Goal: Transaction & Acquisition: Book appointment/travel/reservation

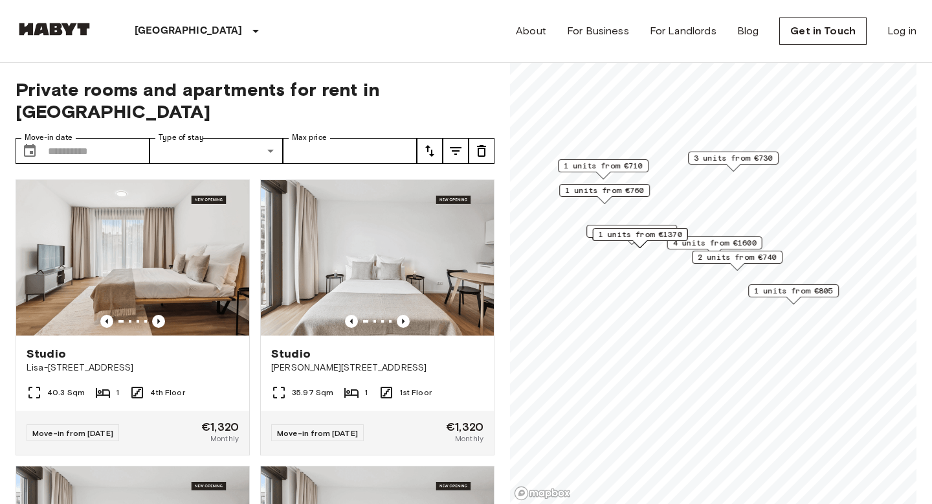
click at [632, 236] on span "1 units from €1370" at bounding box center [641, 235] width 84 height 12
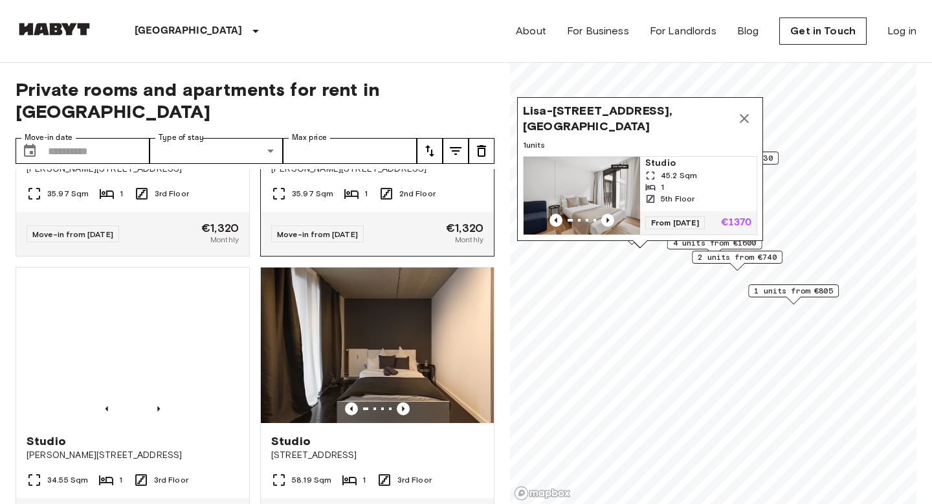
scroll to position [533, 0]
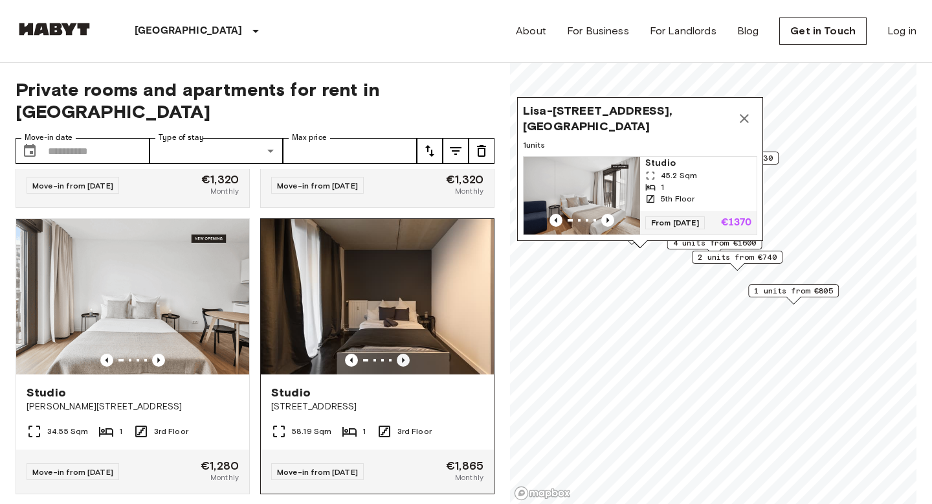
click at [399, 353] on icon "Previous image" at bounding box center [403, 359] width 13 height 13
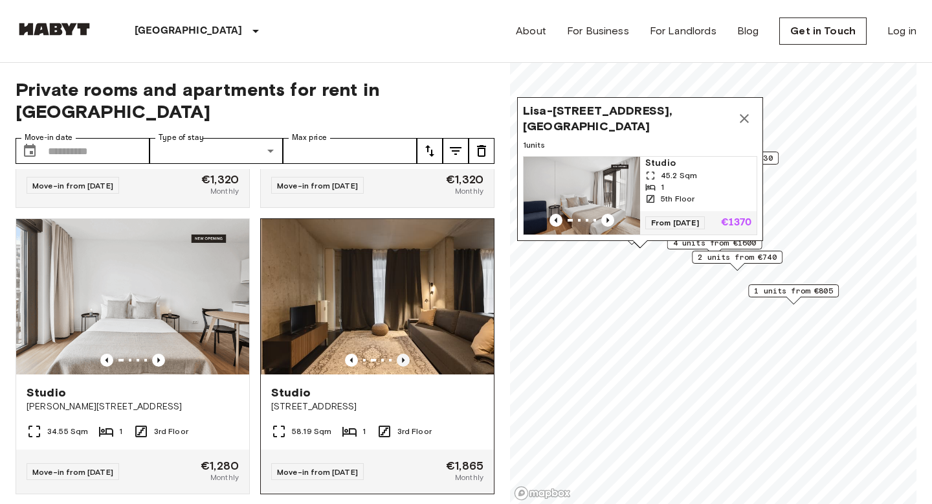
click at [401, 353] on icon "Previous image" at bounding box center [403, 359] width 13 height 13
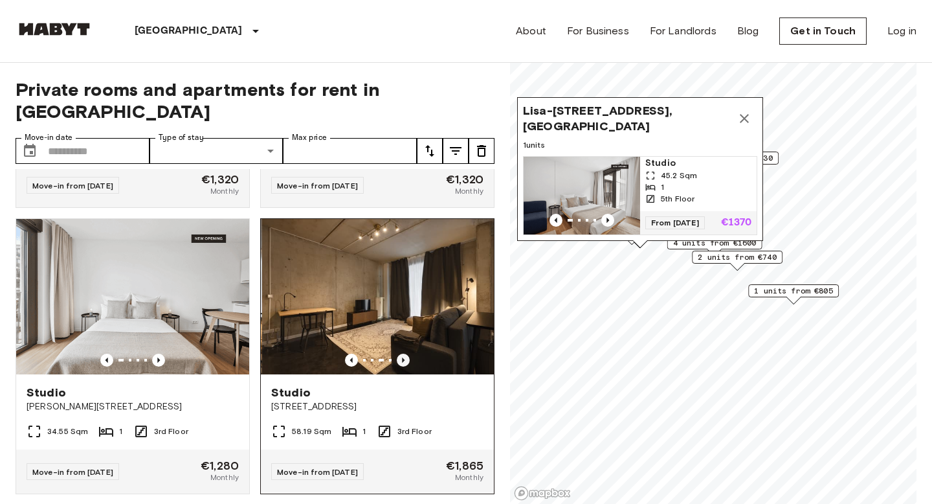
click at [401, 353] on icon "Previous image" at bounding box center [403, 359] width 13 height 13
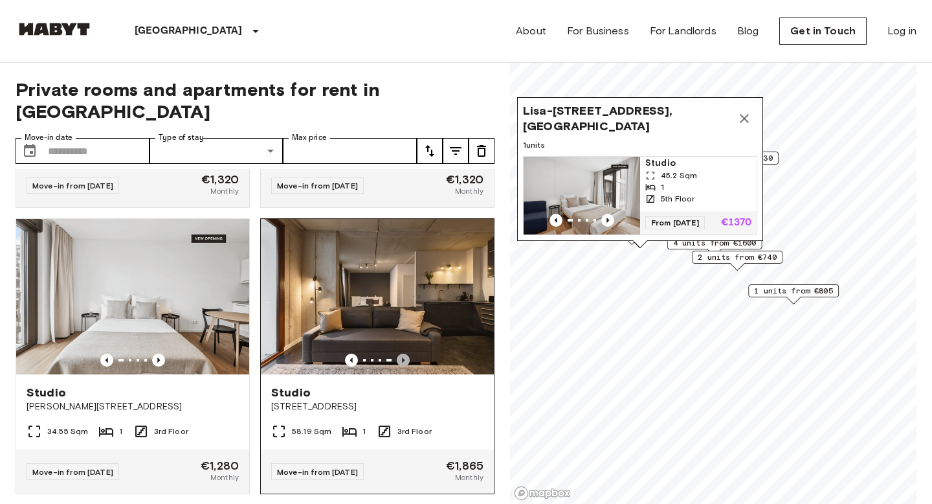
click at [400, 353] on icon "Previous image" at bounding box center [403, 359] width 13 height 13
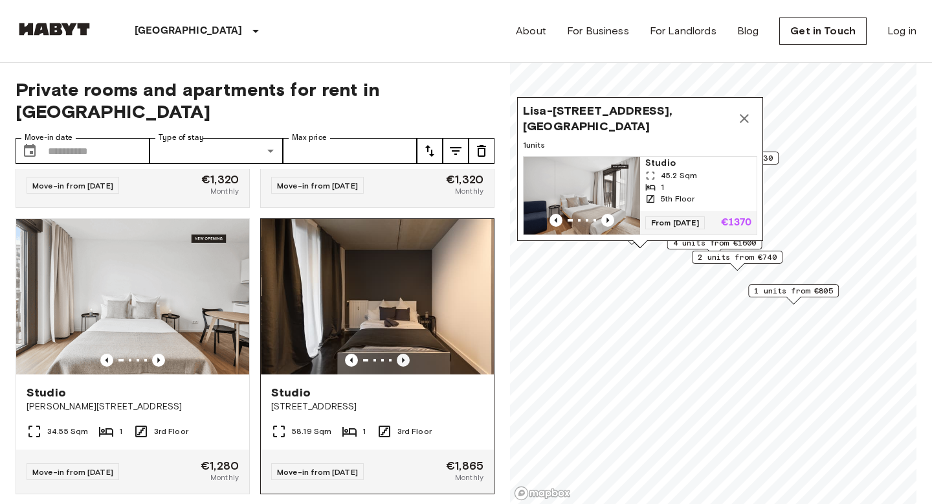
click at [400, 353] on icon "Previous image" at bounding box center [403, 359] width 13 height 13
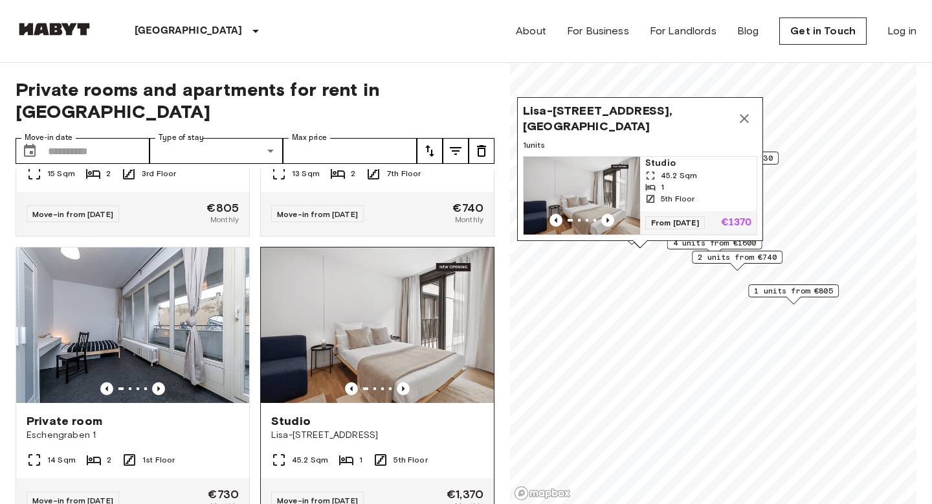
scroll to position [1641, 0]
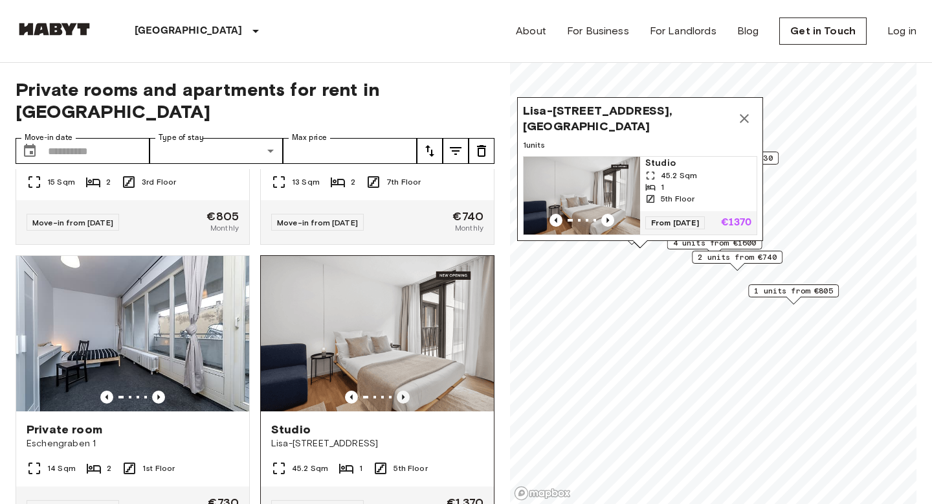
click at [405, 390] on icon "Previous image" at bounding box center [403, 396] width 13 height 13
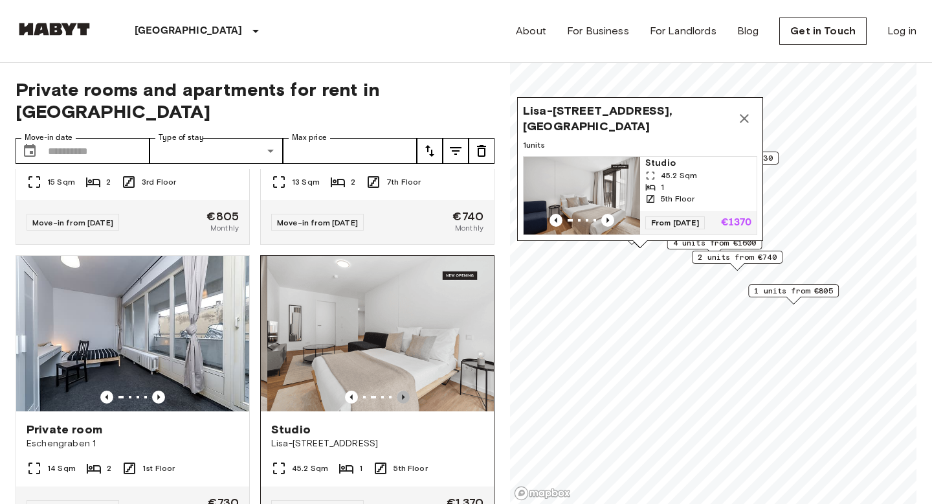
click at [405, 390] on icon "Previous image" at bounding box center [403, 396] width 13 height 13
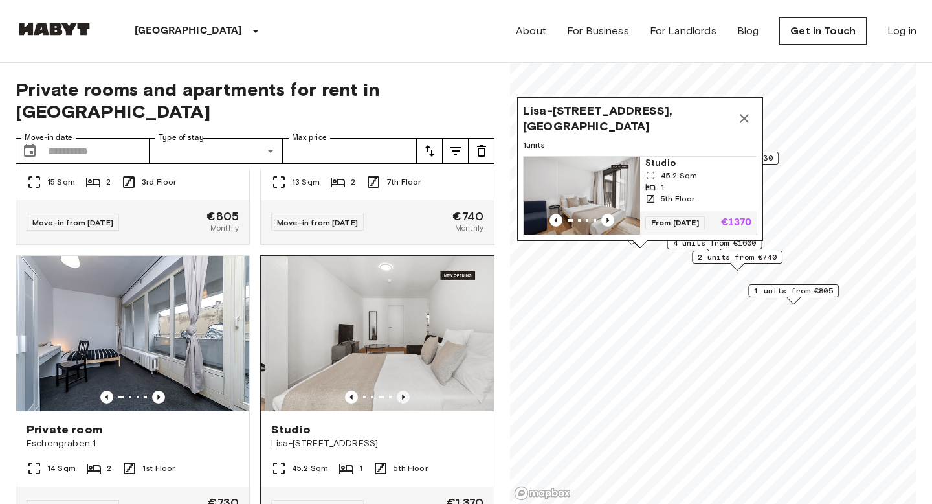
click at [405, 390] on icon "Previous image" at bounding box center [403, 396] width 13 height 13
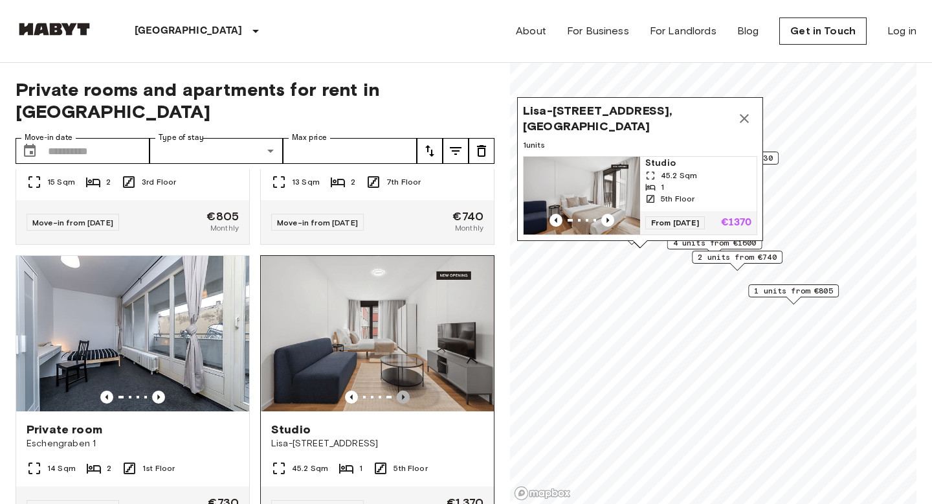
click at [405, 390] on icon "Previous image" at bounding box center [403, 396] width 13 height 13
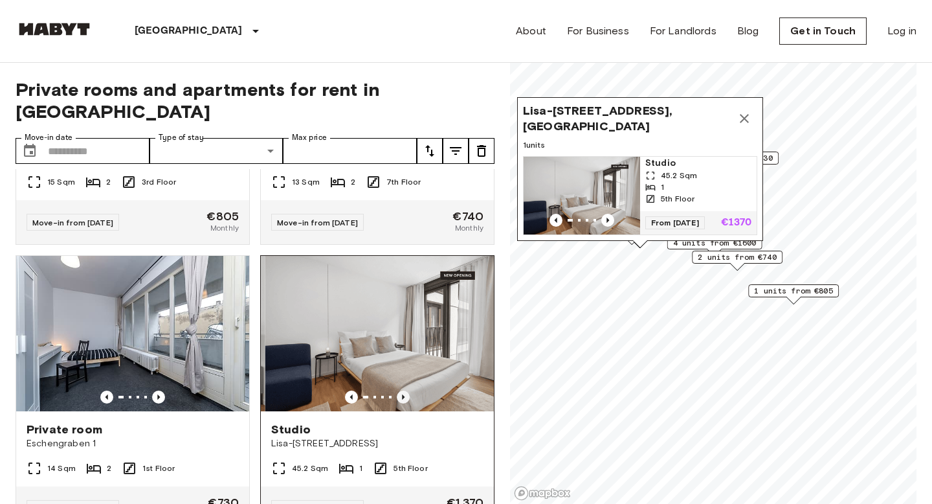
click at [405, 390] on icon "Previous image" at bounding box center [403, 396] width 13 height 13
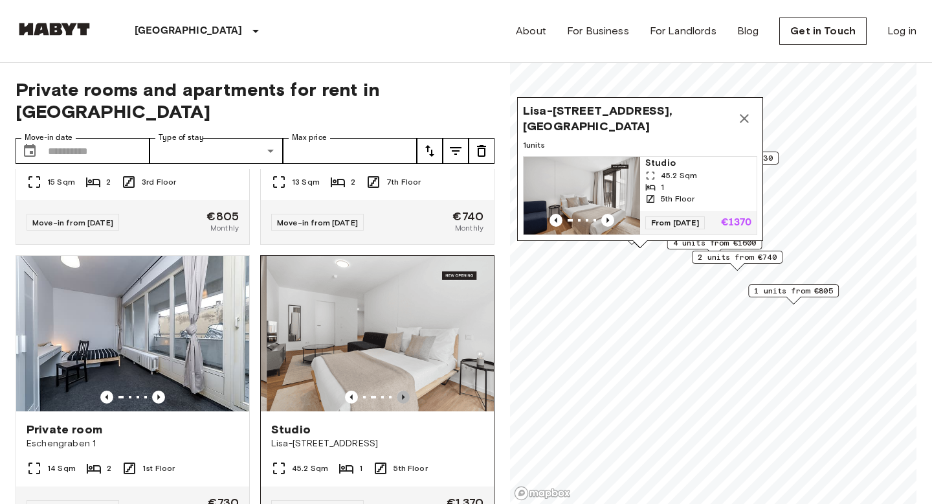
click at [405, 390] on icon "Previous image" at bounding box center [403, 396] width 13 height 13
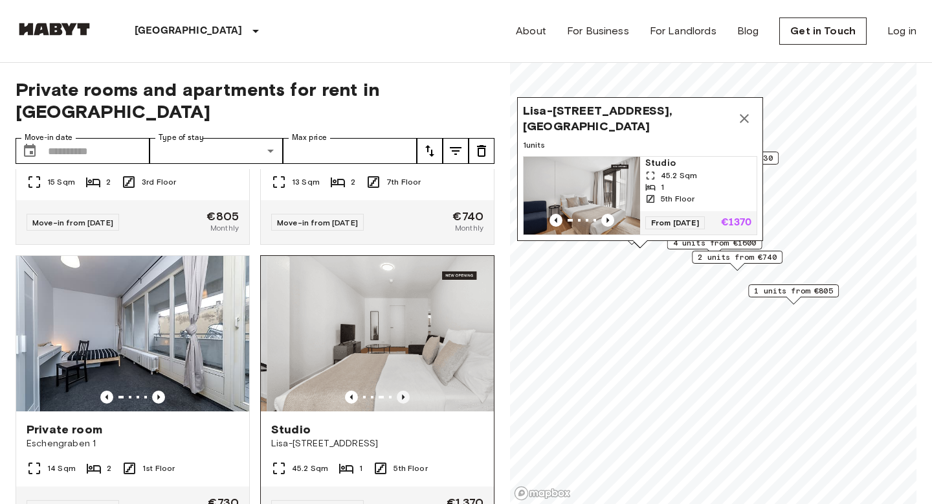
click at [405, 390] on icon "Previous image" at bounding box center [403, 396] width 13 height 13
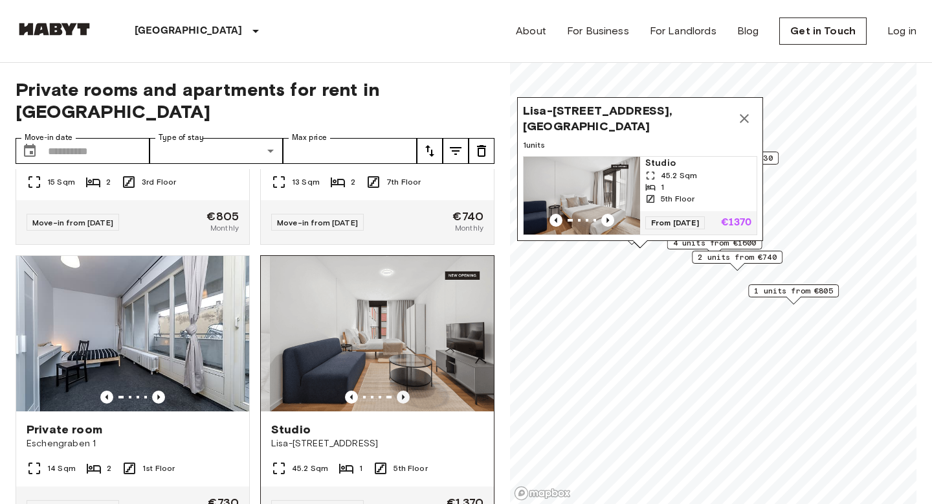
click at [405, 390] on icon "Previous image" at bounding box center [403, 396] width 13 height 13
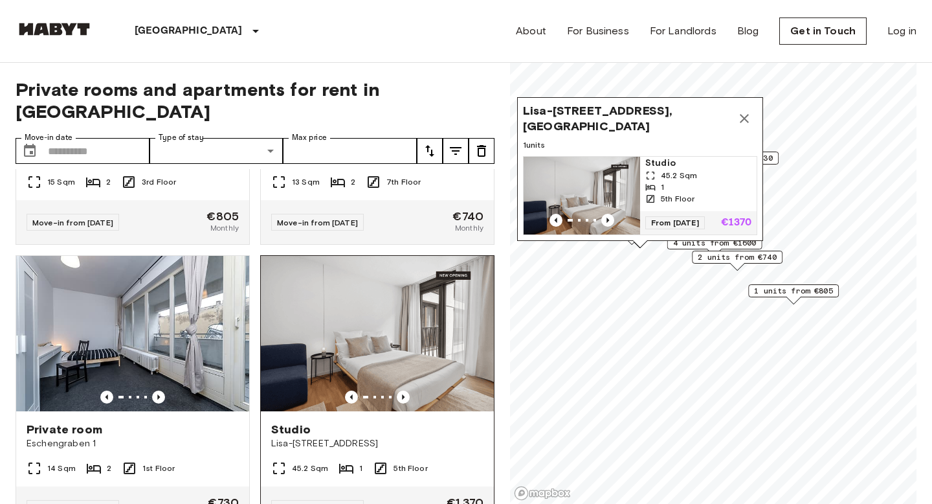
click at [392, 317] on img at bounding box center [377, 333] width 233 height 155
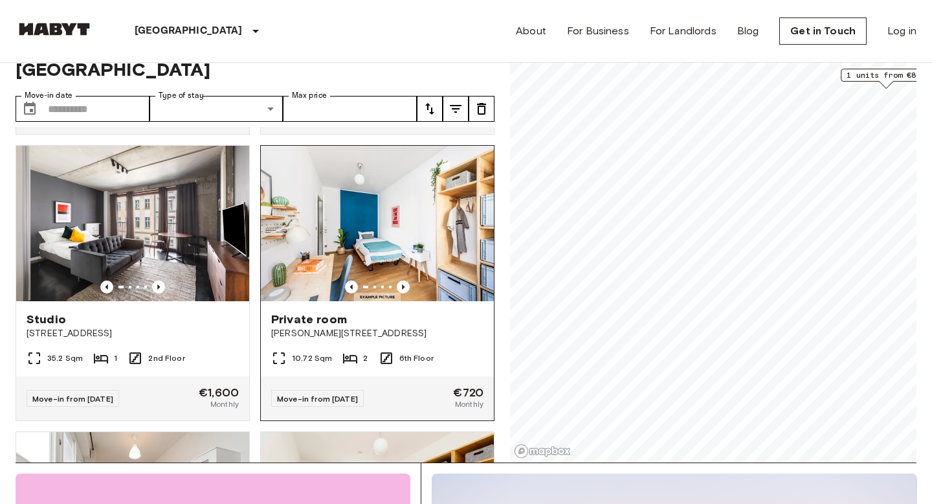
scroll to position [2003, 0]
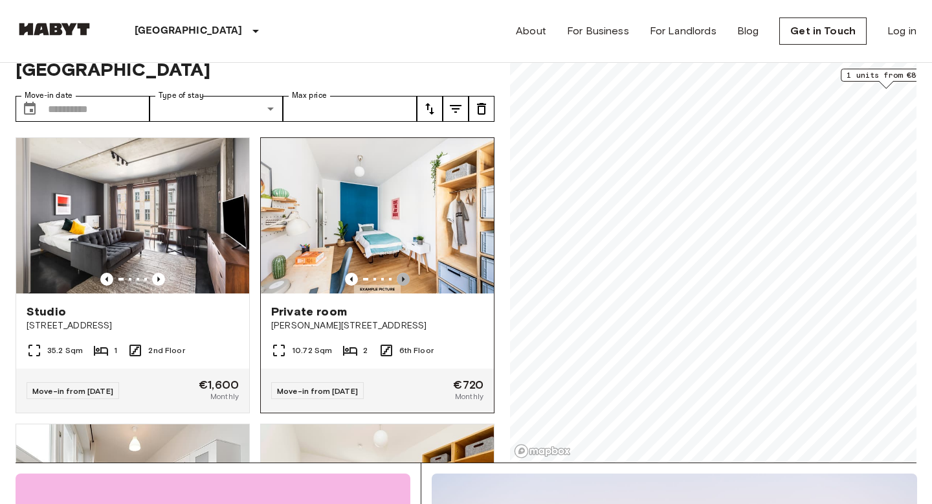
click at [403, 273] on icon "Previous image" at bounding box center [403, 279] width 13 height 13
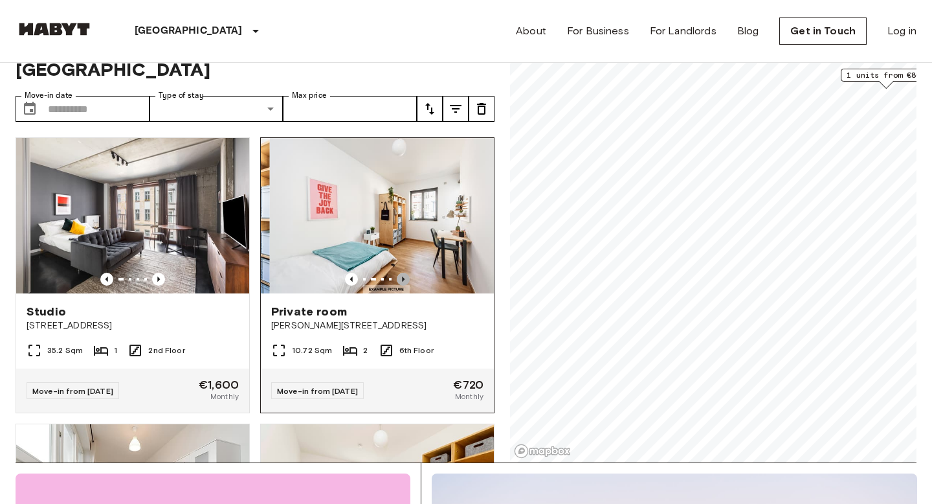
click at [403, 273] on icon "Previous image" at bounding box center [403, 279] width 13 height 13
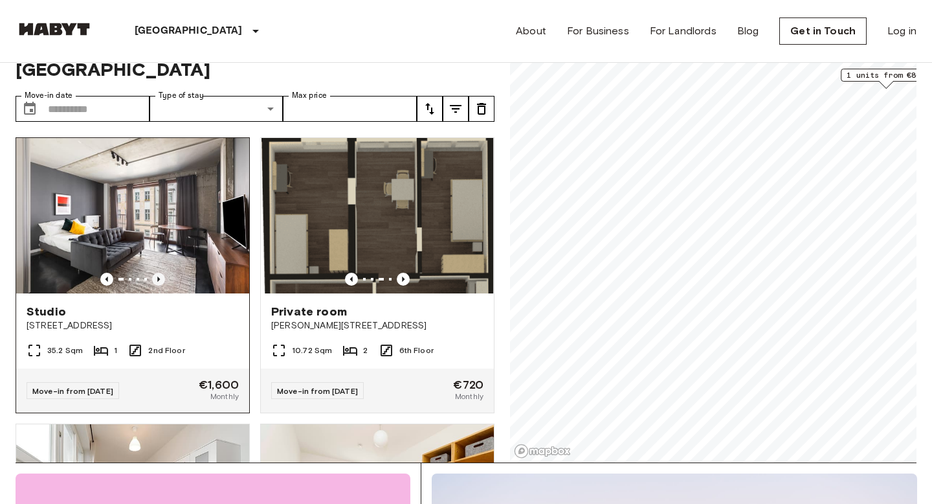
click at [160, 273] on icon "Previous image" at bounding box center [158, 279] width 13 height 13
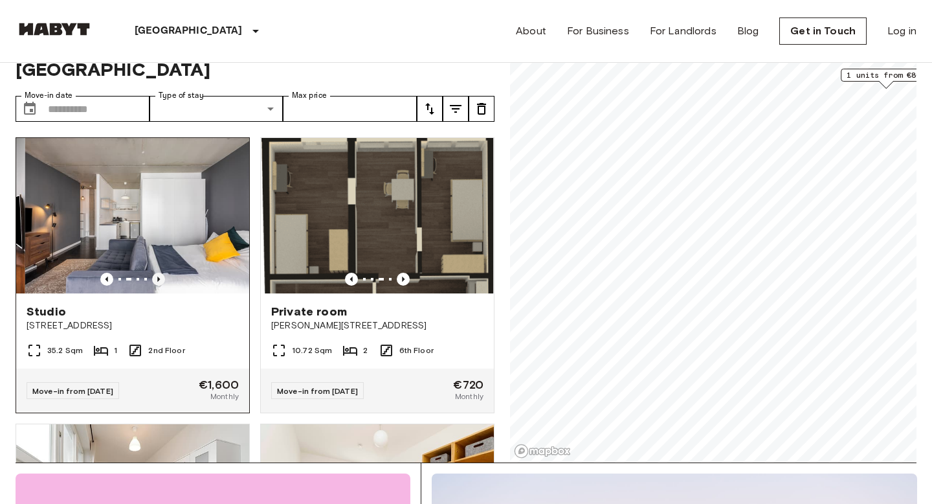
click at [159, 276] on icon "Previous image" at bounding box center [158, 278] width 3 height 5
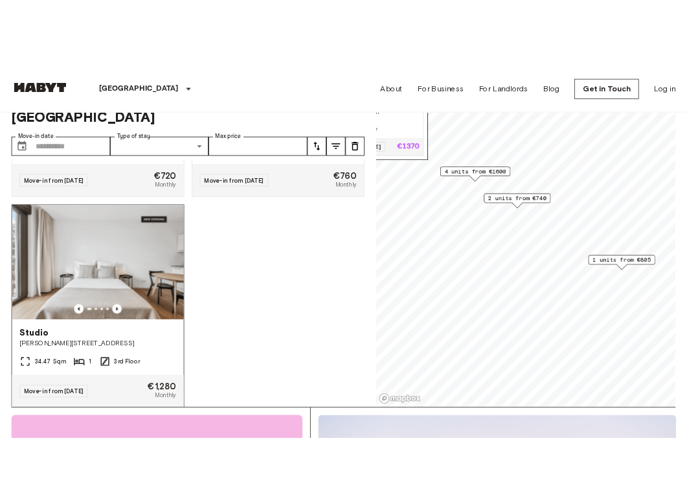
scroll to position [3675, 0]
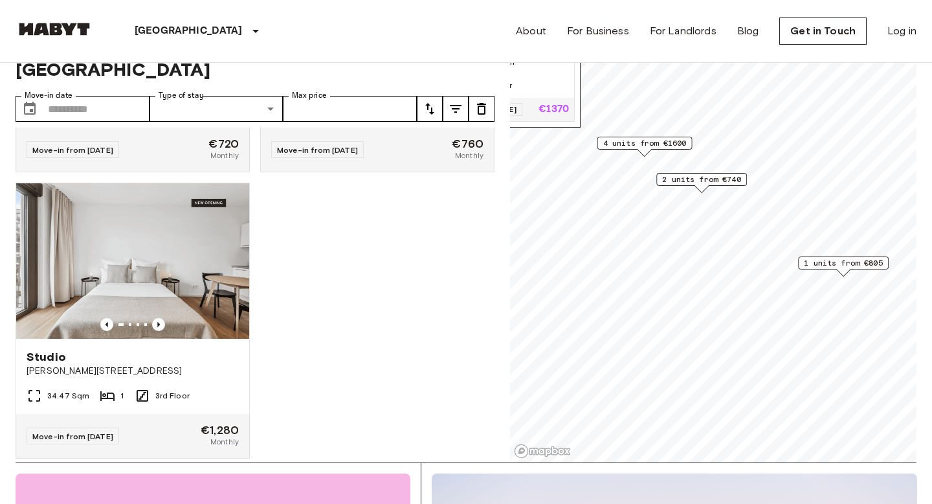
click at [827, 269] on div "1 units from €805" at bounding box center [843, 266] width 91 height 20
click at [828, 263] on span "1 units from €805" at bounding box center [843, 263] width 79 height 12
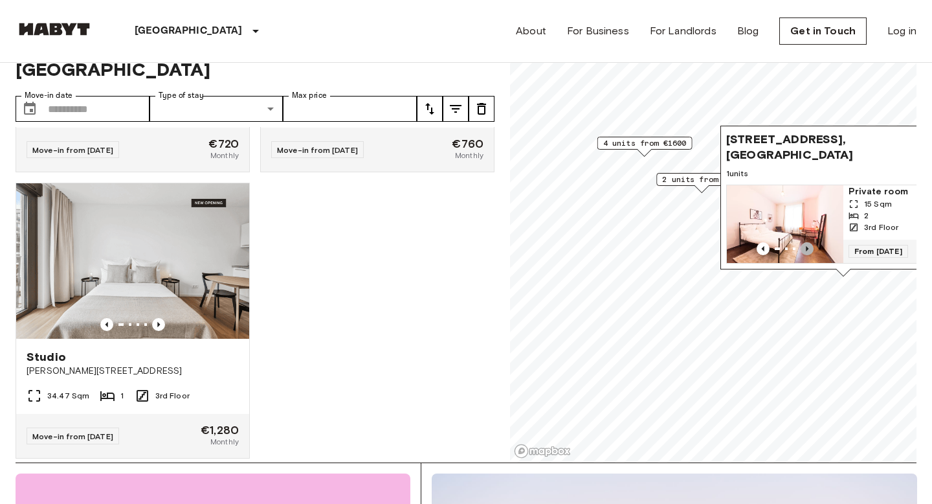
click at [811, 246] on icon "Previous image" at bounding box center [807, 248] width 13 height 13
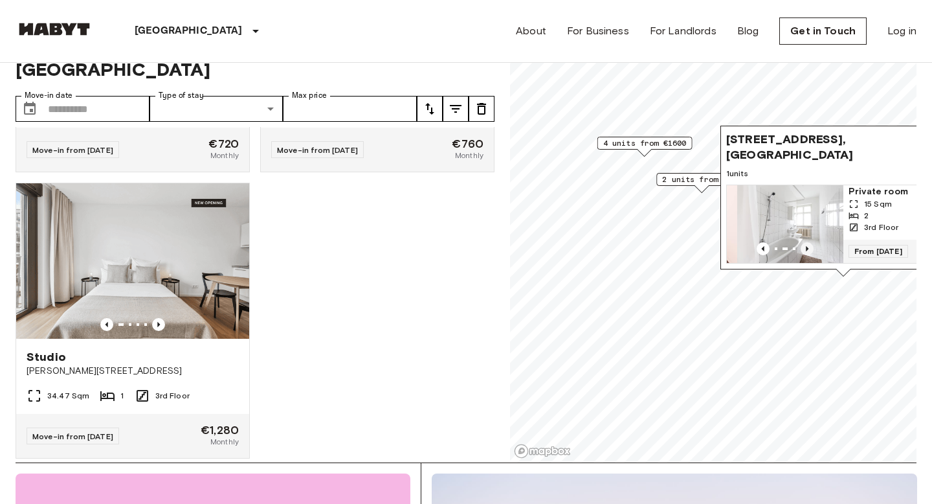
click at [809, 248] on icon "Previous image" at bounding box center [807, 248] width 13 height 13
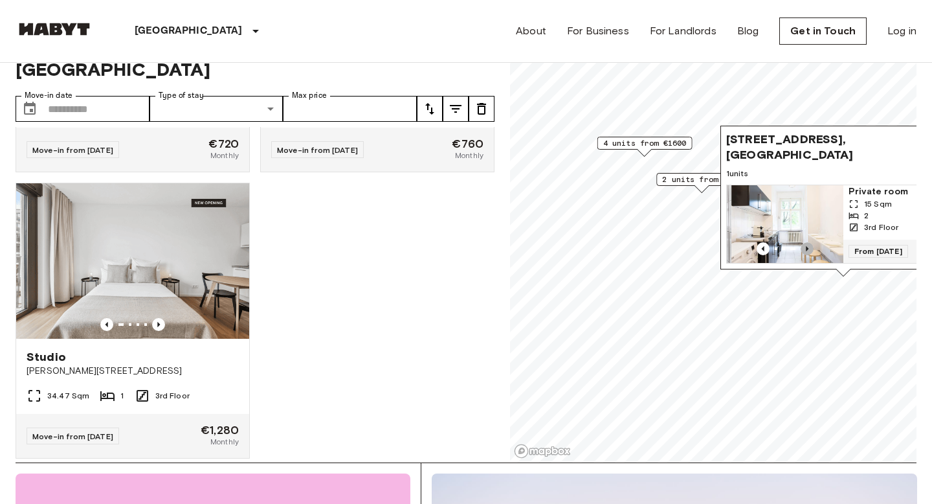
click at [809, 248] on icon "Previous image" at bounding box center [807, 248] width 13 height 13
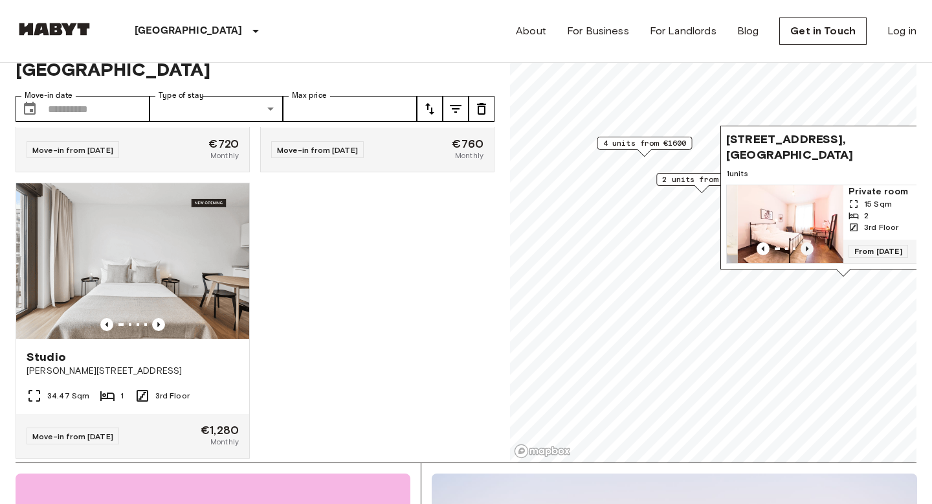
click at [809, 248] on icon "Previous image" at bounding box center [807, 248] width 13 height 13
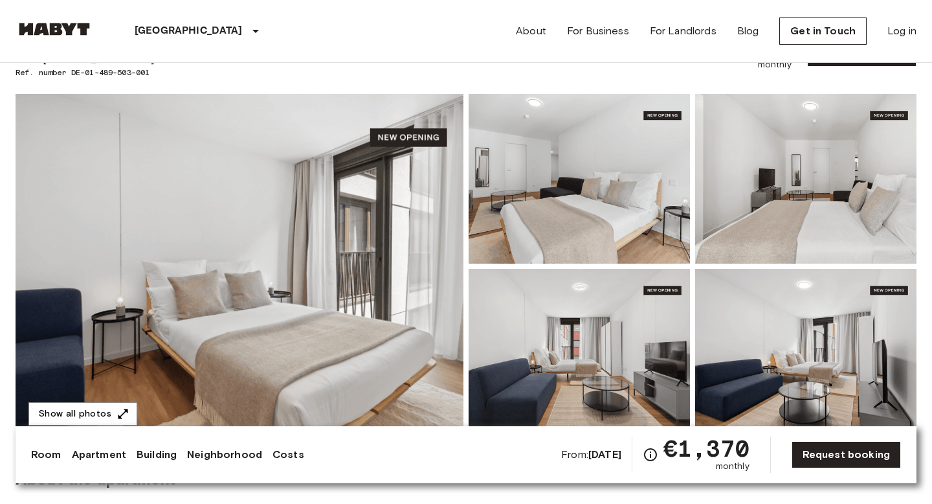
scroll to position [72, 0]
click at [98, 412] on button "Show all photos" at bounding box center [82, 415] width 109 height 24
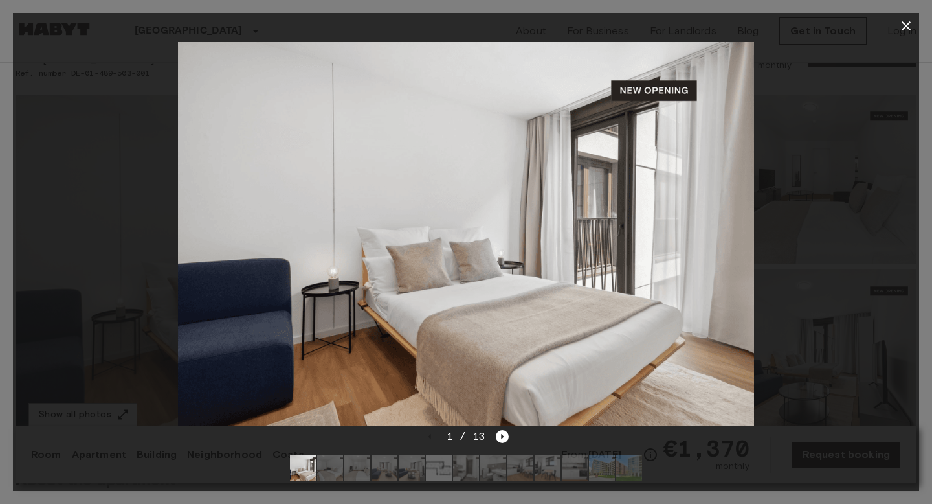
click at [511, 467] on img at bounding box center [521, 467] width 26 height 26
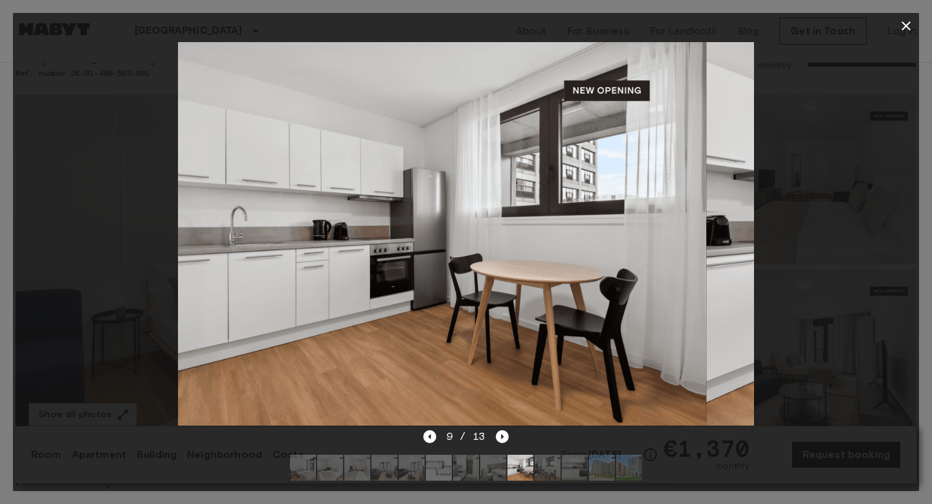
click at [413, 466] on img at bounding box center [412, 467] width 26 height 26
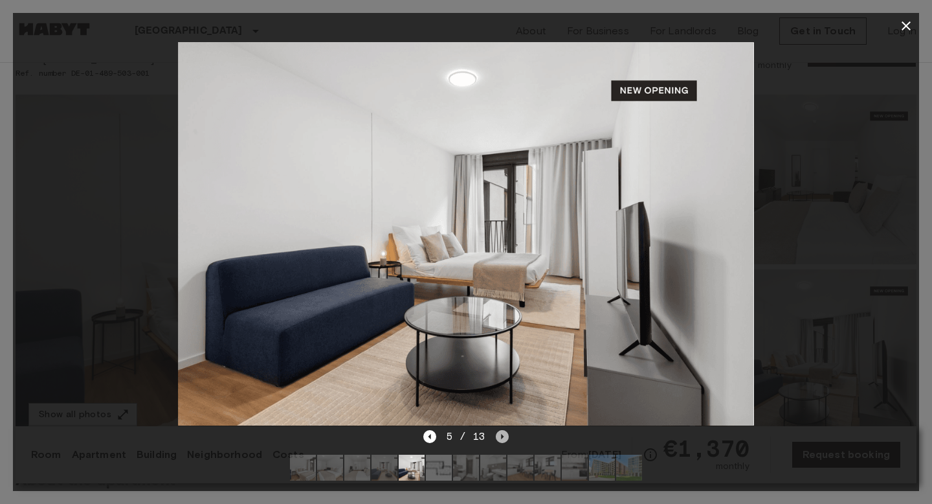
click at [504, 439] on icon "Next image" at bounding box center [502, 436] width 13 height 13
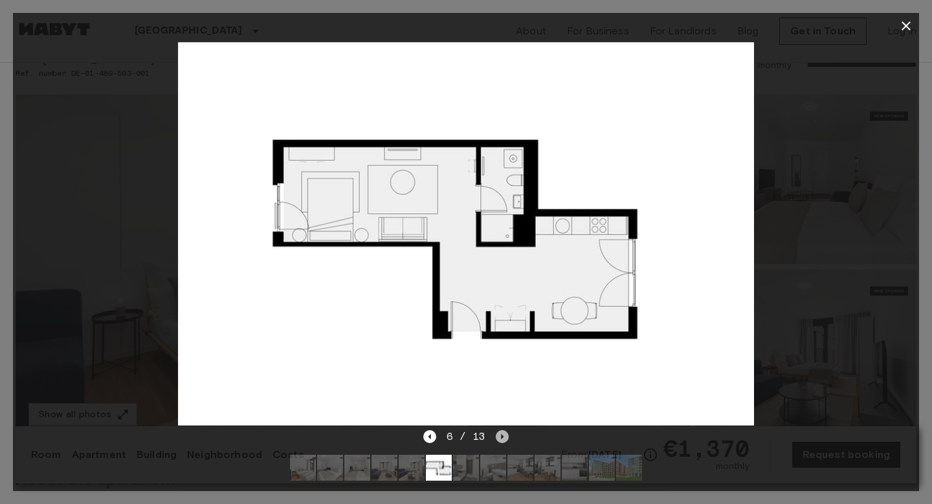
click at [505, 440] on icon "Next image" at bounding box center [502, 436] width 13 height 13
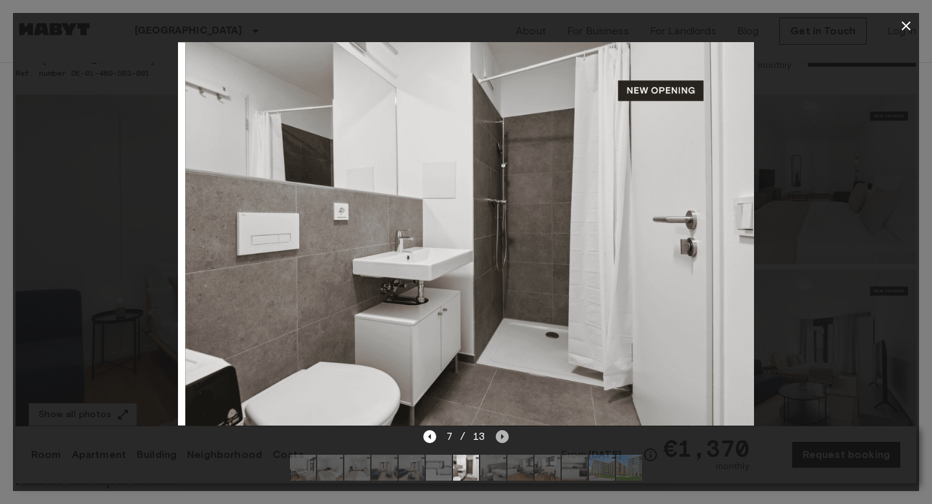
click at [505, 440] on icon "Next image" at bounding box center [502, 436] width 13 height 13
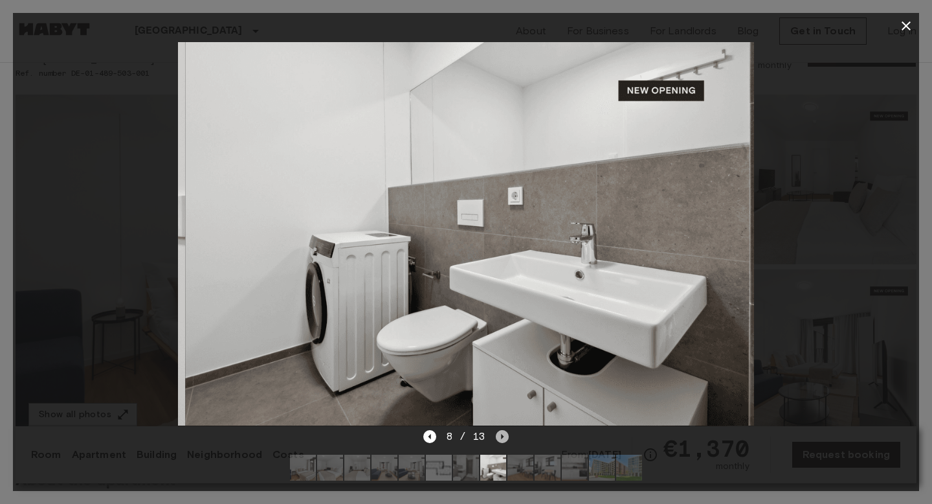
click at [505, 440] on icon "Next image" at bounding box center [502, 436] width 13 height 13
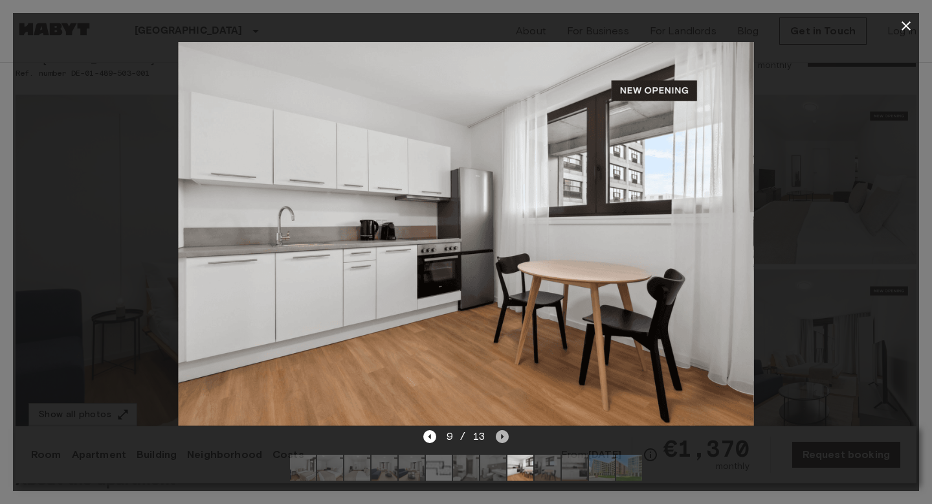
click at [505, 440] on icon "Next image" at bounding box center [502, 436] width 13 height 13
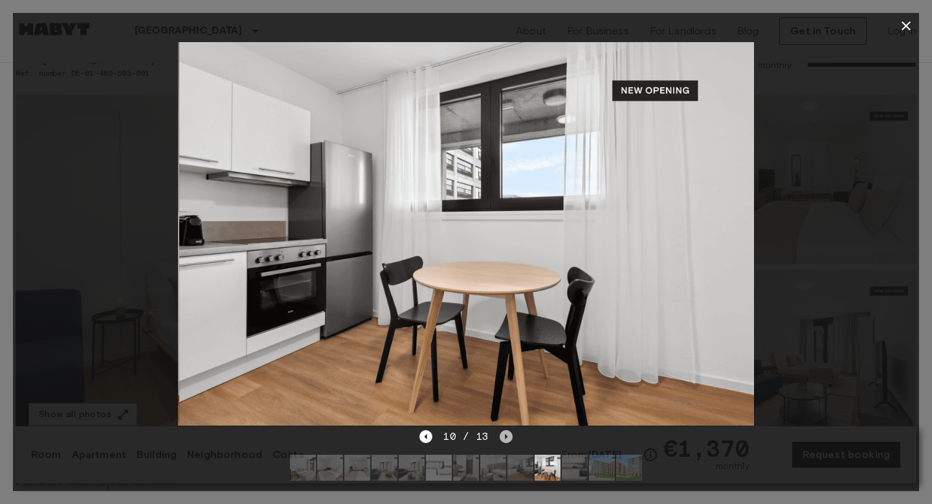
click at [505, 441] on icon "Next image" at bounding box center [506, 436] width 13 height 13
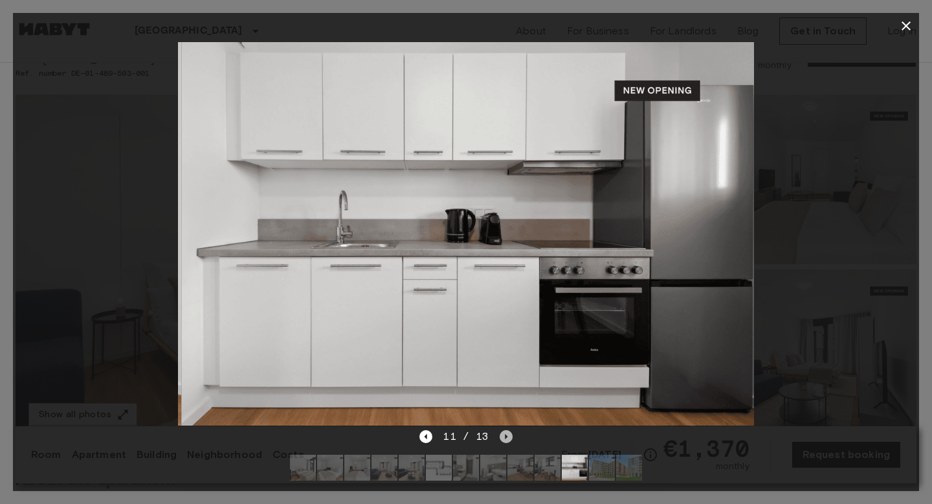
click at [505, 441] on icon "Next image" at bounding box center [506, 436] width 13 height 13
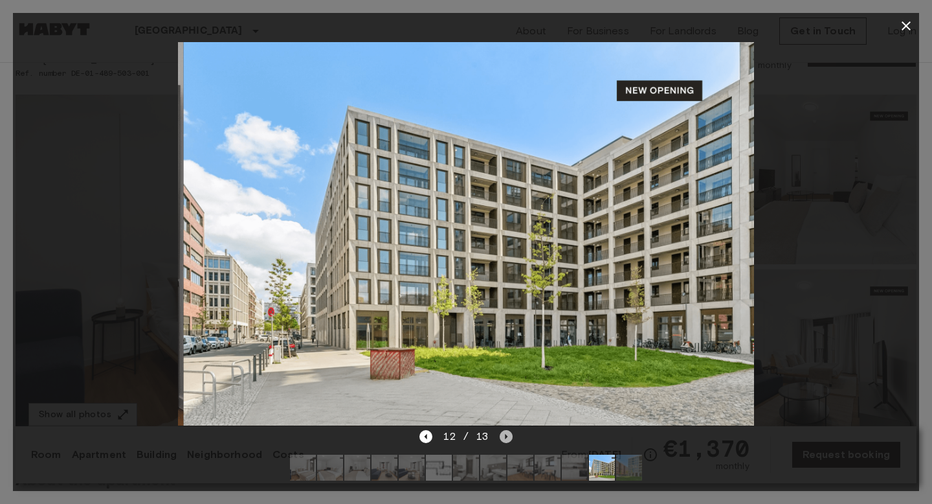
click at [505, 441] on icon "Next image" at bounding box center [506, 436] width 13 height 13
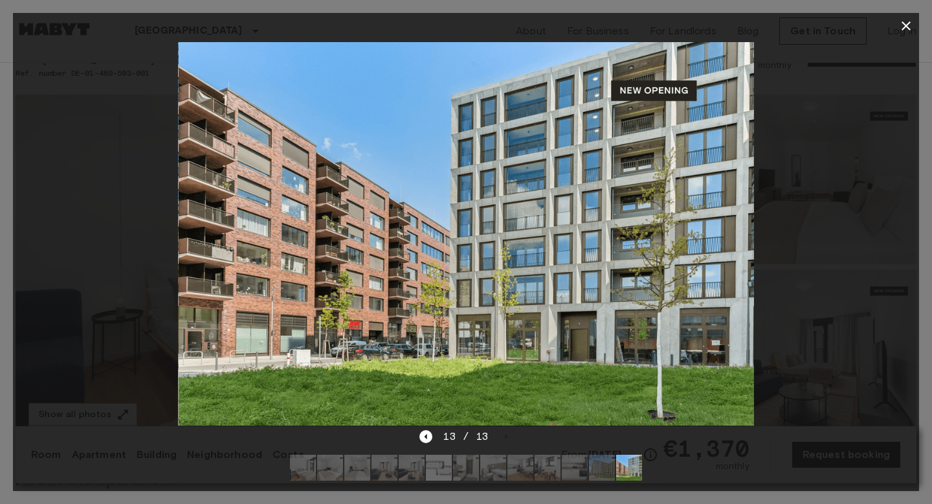
click at [449, 472] on img at bounding box center [439, 467] width 26 height 26
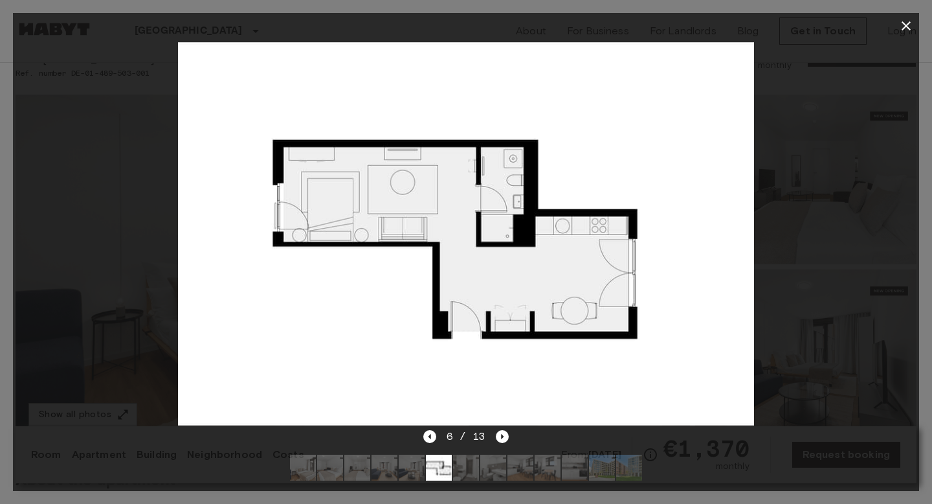
click at [464, 471] on img at bounding box center [466, 467] width 26 height 26
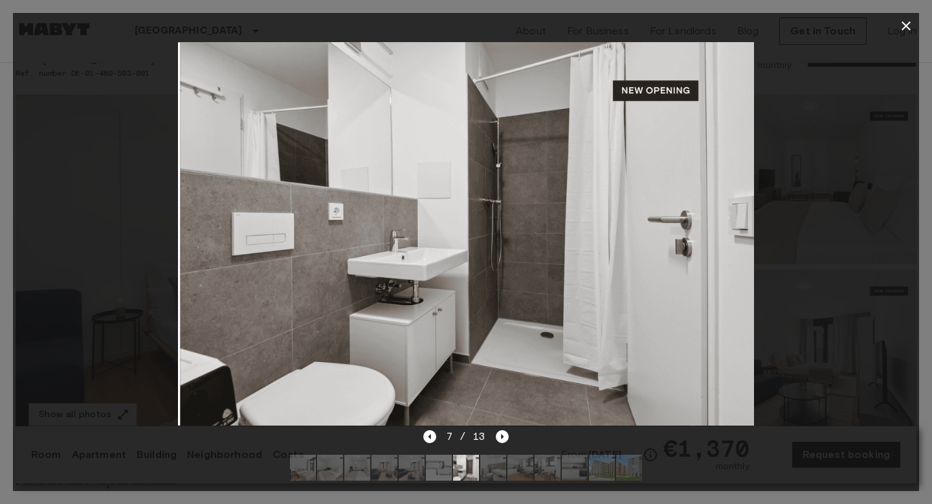
click at [464, 471] on img at bounding box center [466, 467] width 26 height 26
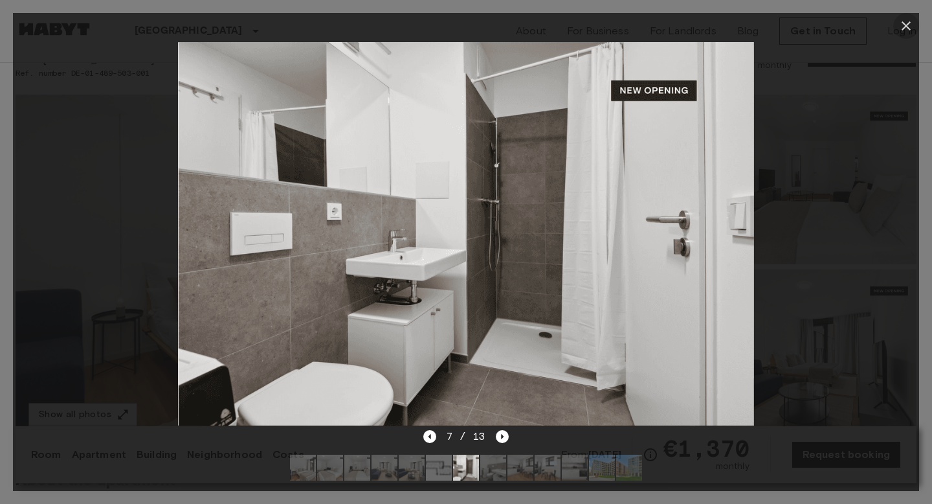
click at [911, 27] on icon "button" at bounding box center [907, 26] width 16 height 16
